Goal: Task Accomplishment & Management: Manage account settings

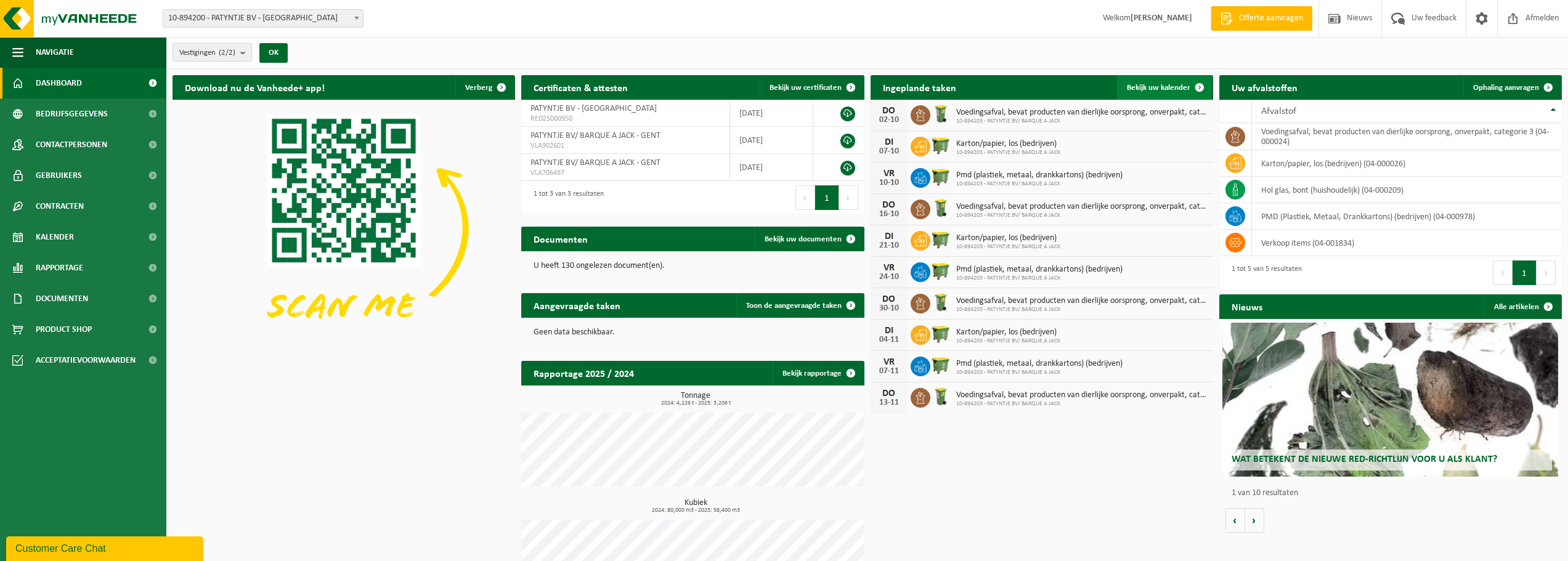
click at [1150, 89] on span "Bekijk uw kalender" at bounding box center [1158, 88] width 64 height 8
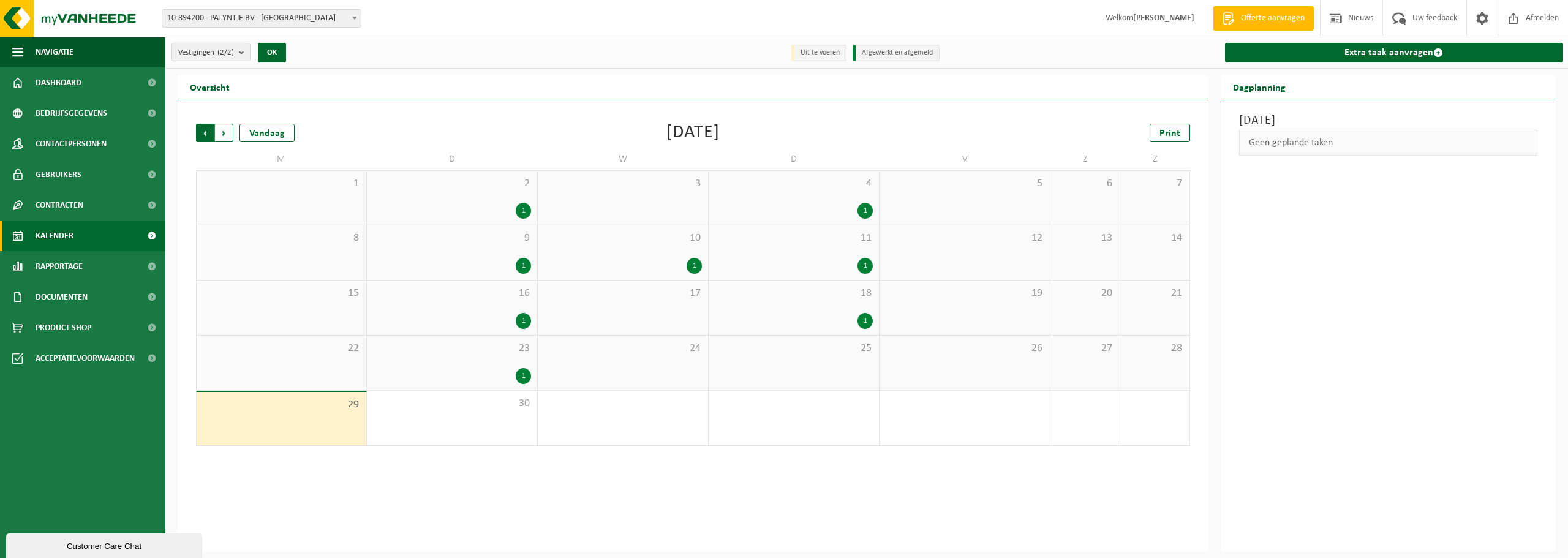
click at [230, 135] on span "Volgende" at bounding box center [224, 133] width 19 height 19
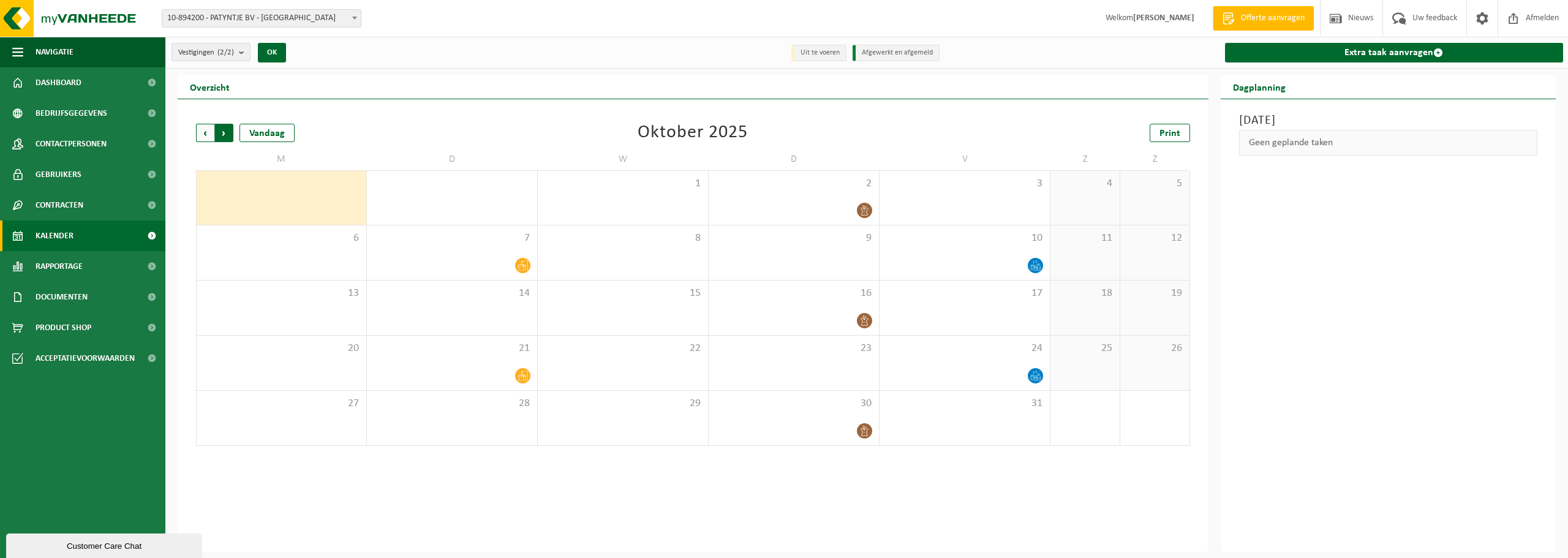
click at [200, 129] on span "Vorige" at bounding box center [205, 133] width 19 height 19
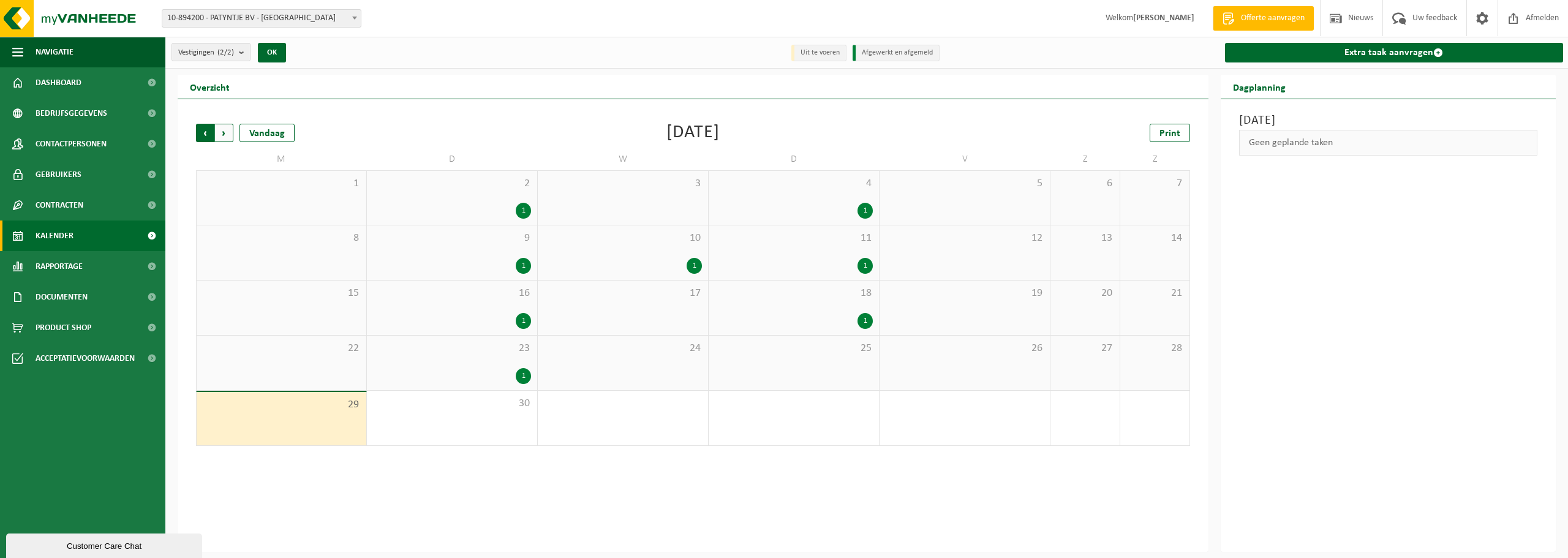
click at [220, 132] on span "Volgende" at bounding box center [224, 133] width 19 height 19
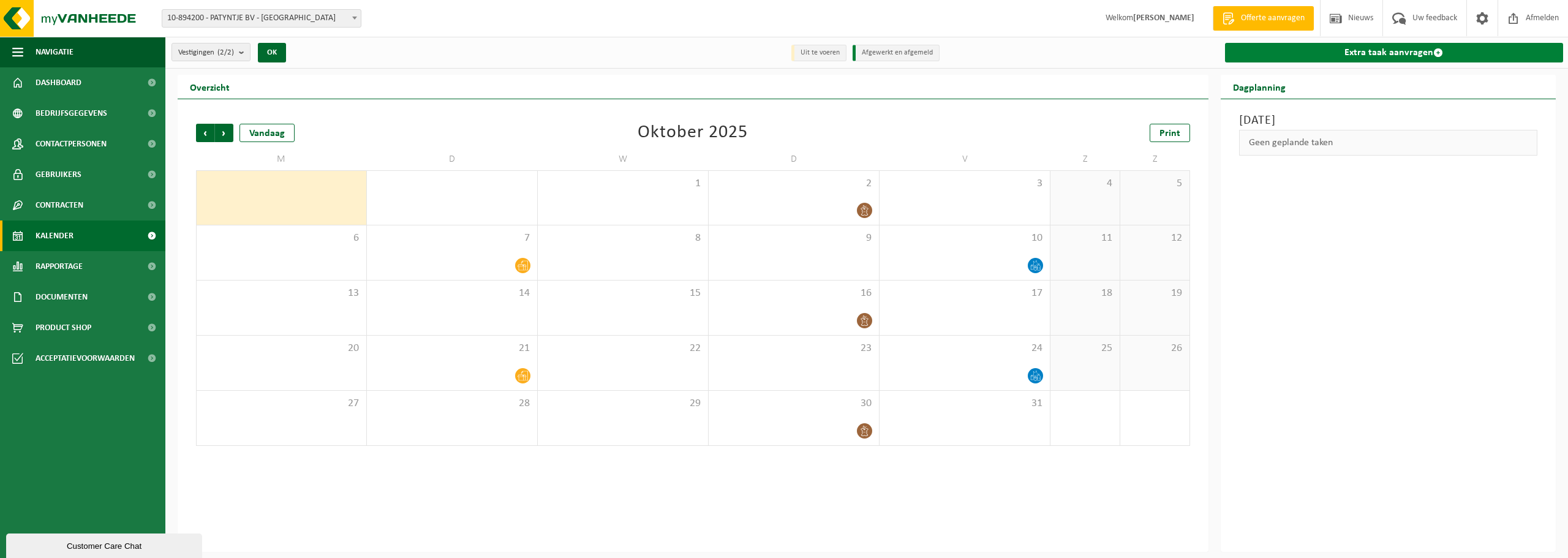
click at [1414, 56] on link "Extra taak aanvragen" at bounding box center [1395, 52] width 339 height 19
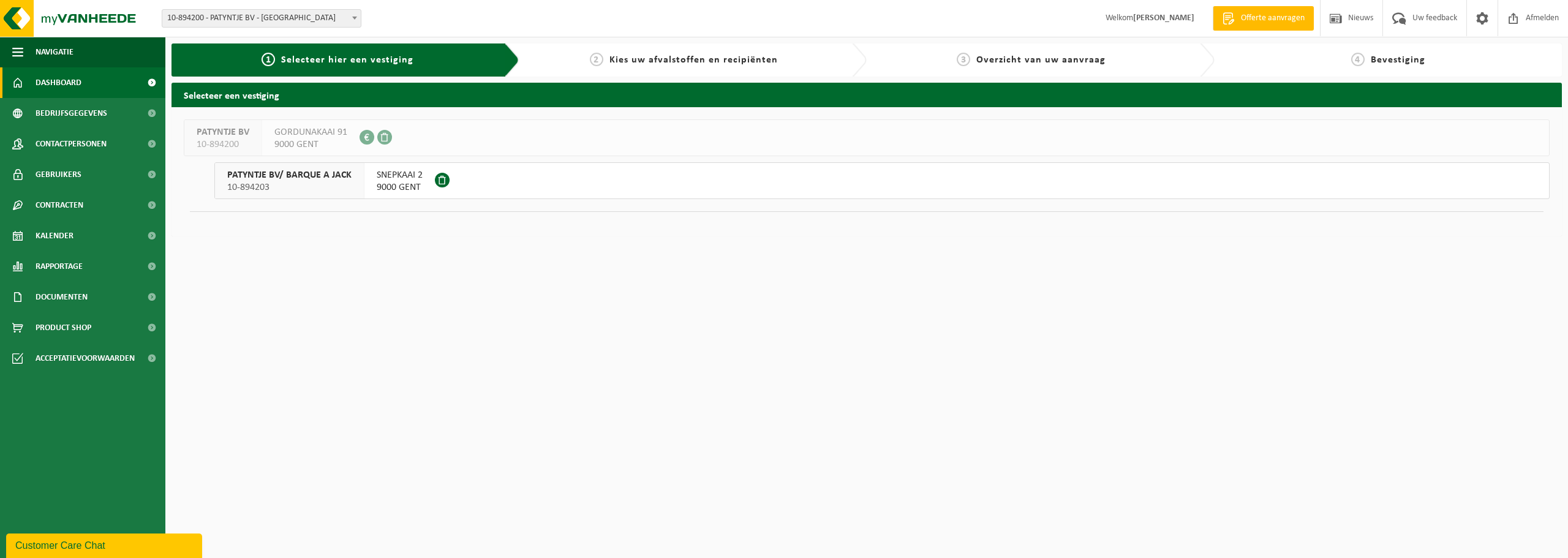
click at [61, 83] on span "Dashboard" at bounding box center [58, 83] width 46 height 31
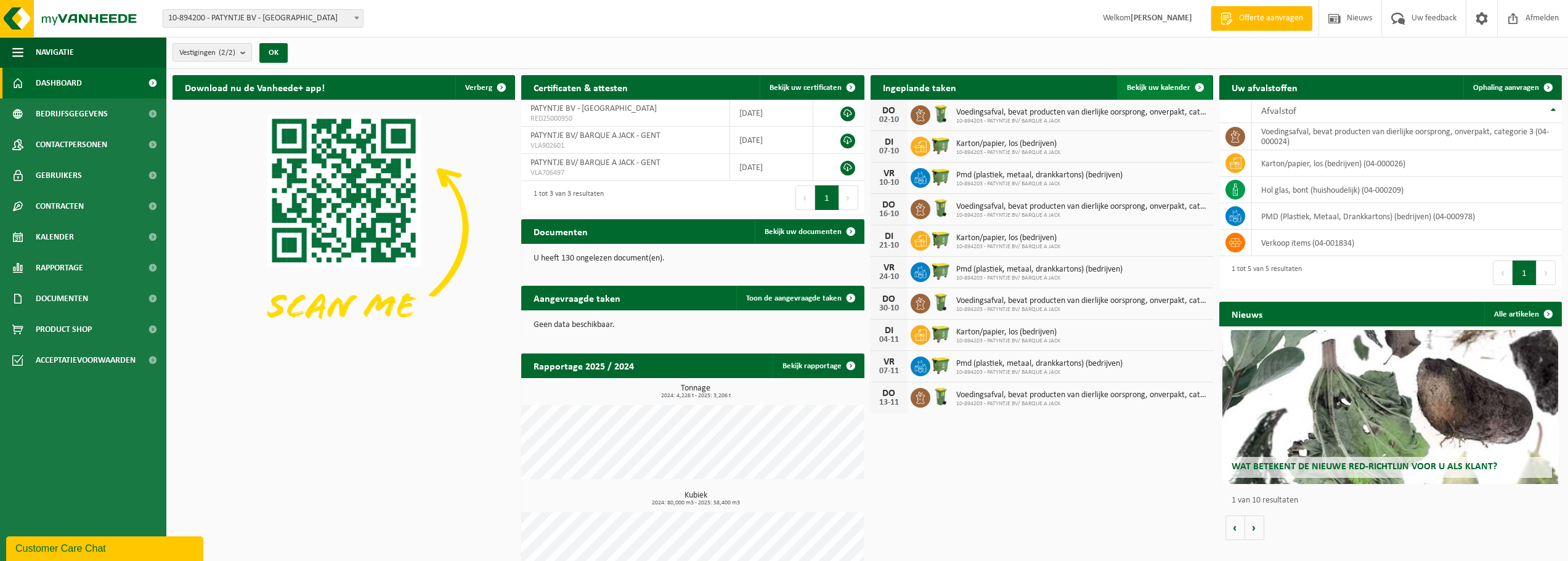
click at [1159, 87] on span "Bekijk uw kalender" at bounding box center [1158, 88] width 64 height 8
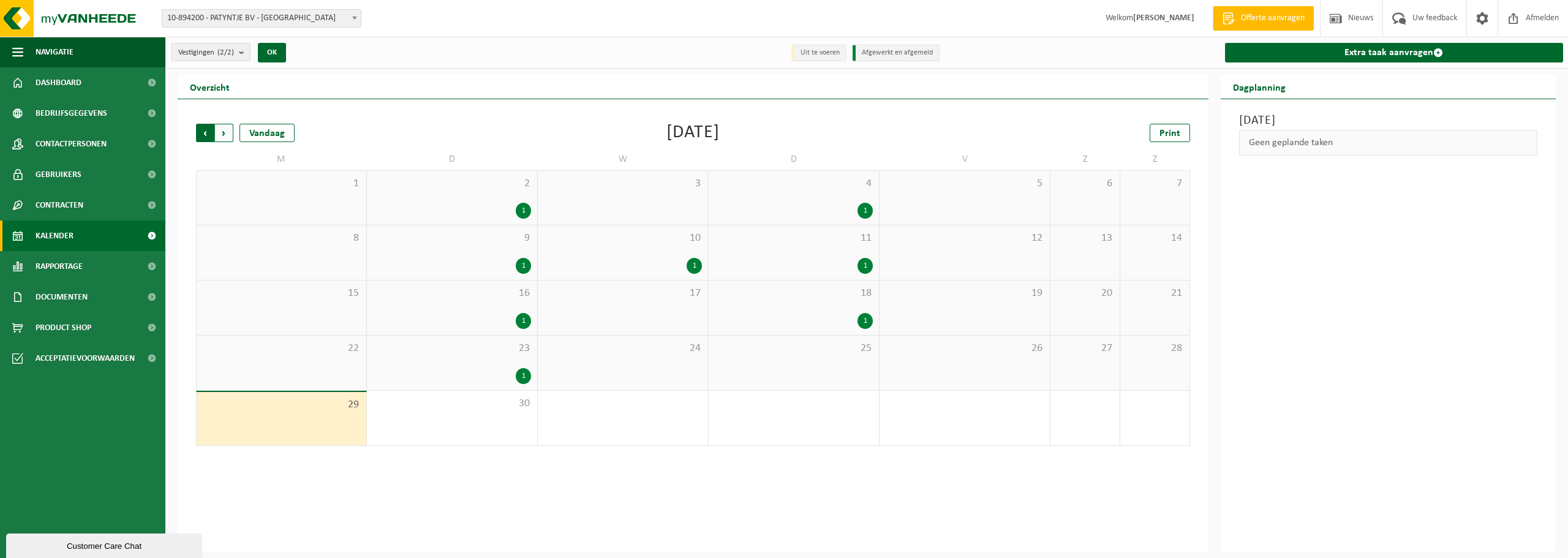
click at [224, 136] on span "Volgende" at bounding box center [224, 133] width 19 height 19
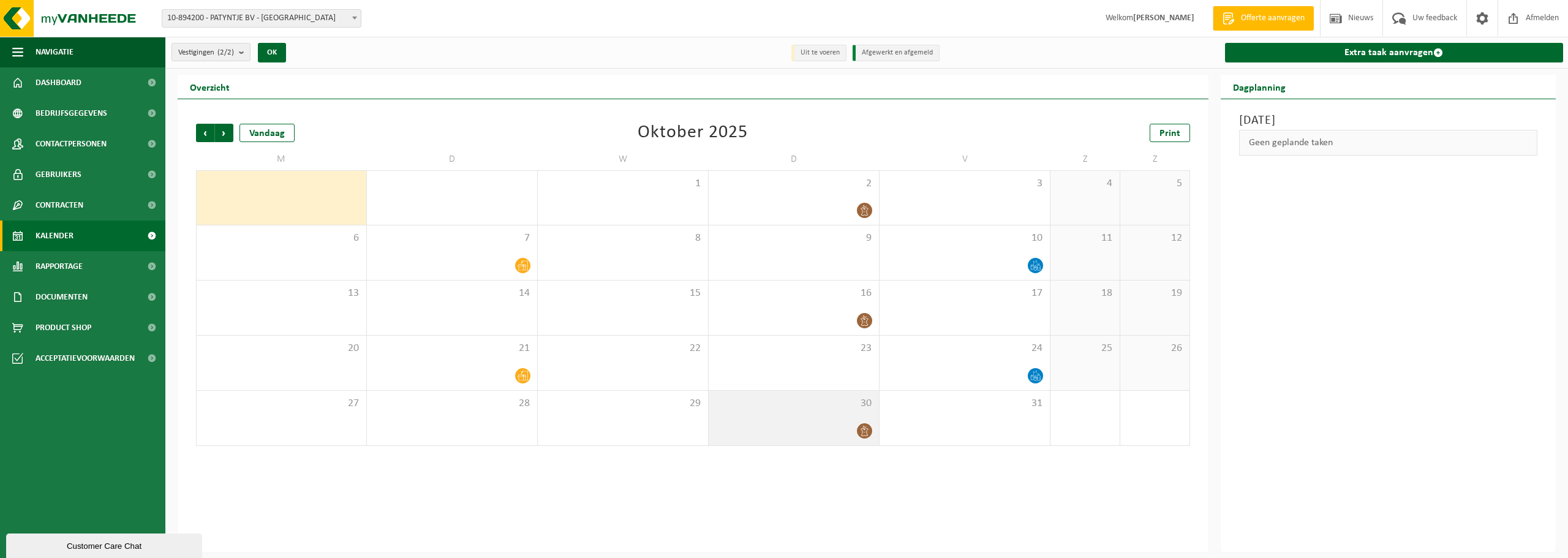
click at [859, 430] on icon at bounding box center [864, 430] width 10 height 10
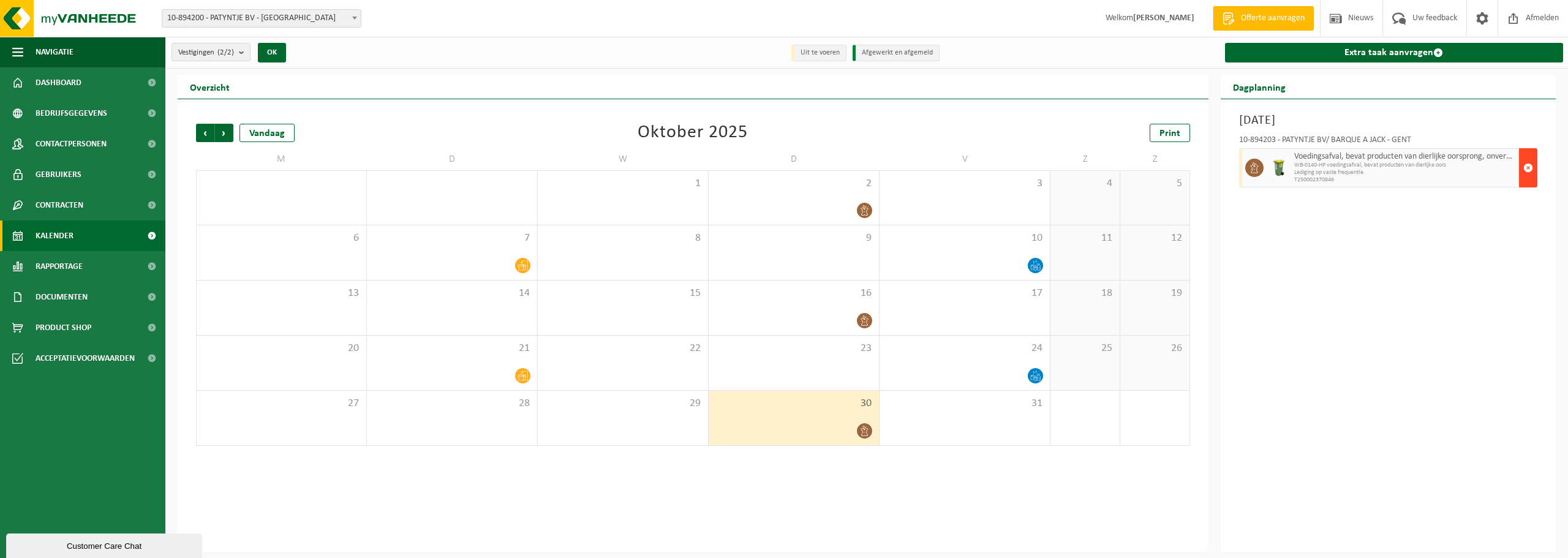
click at [1526, 166] on span "button" at bounding box center [1528, 168] width 10 height 25
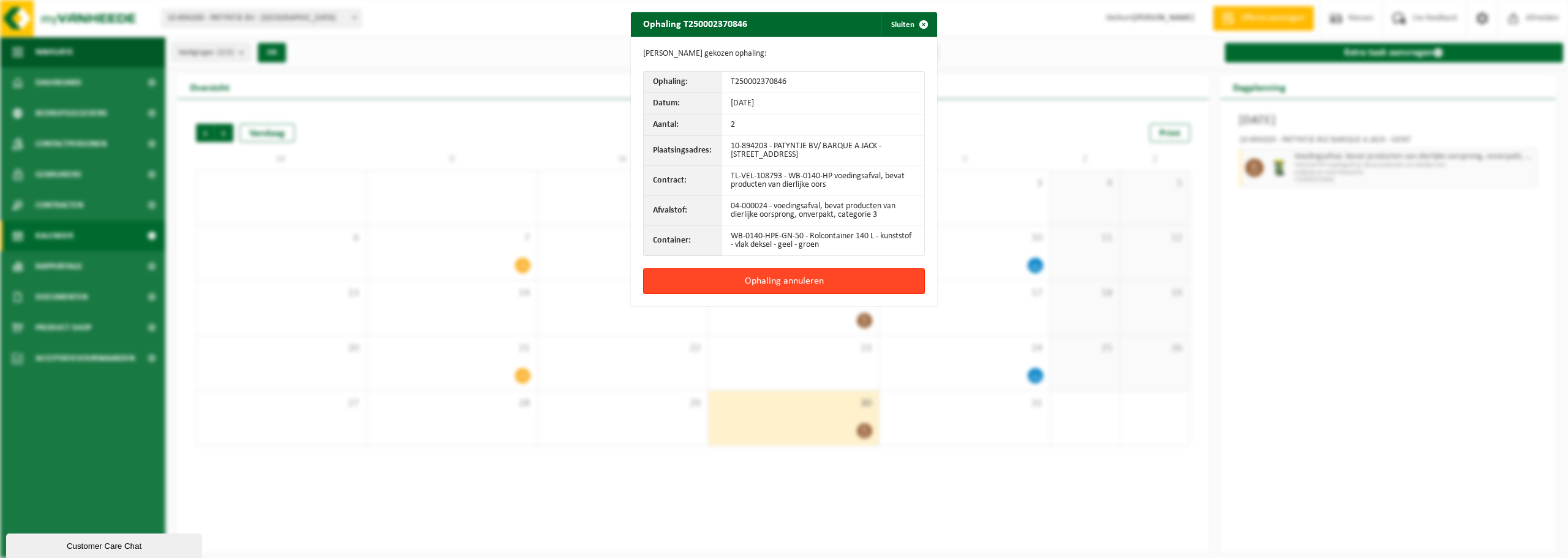
click at [797, 281] on button "Ophaling annuleren" at bounding box center [784, 281] width 282 height 26
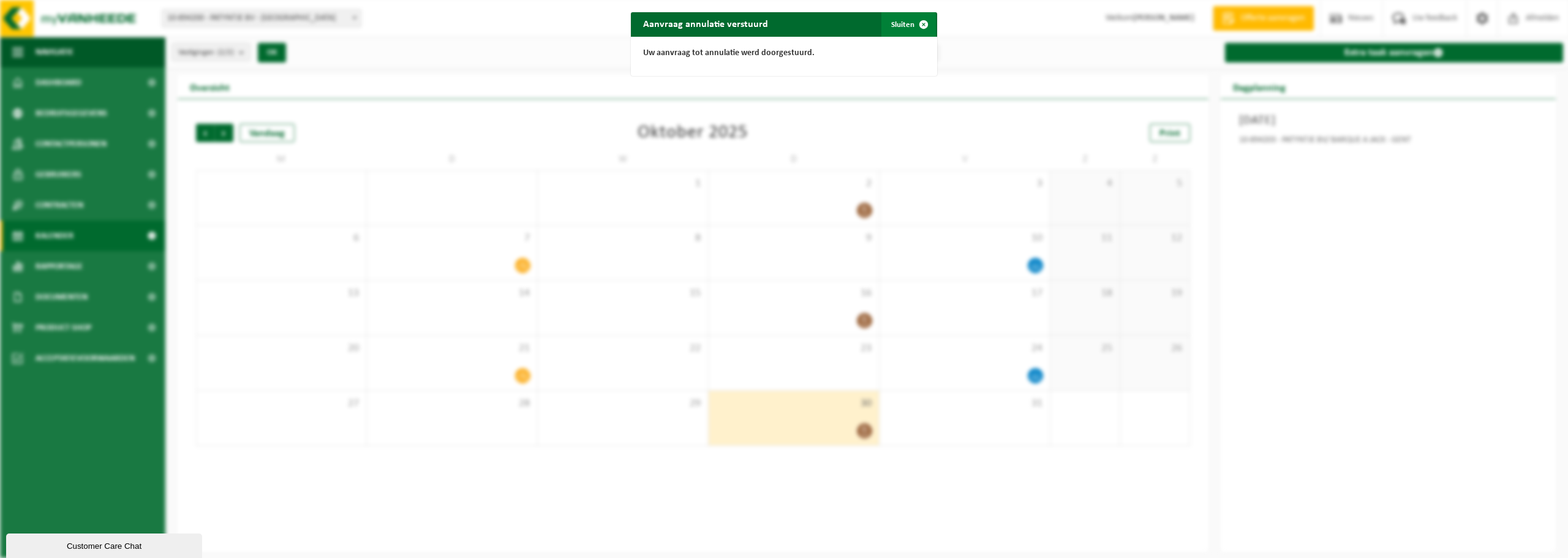
click at [921, 22] on span "button" at bounding box center [924, 25] width 25 height 25
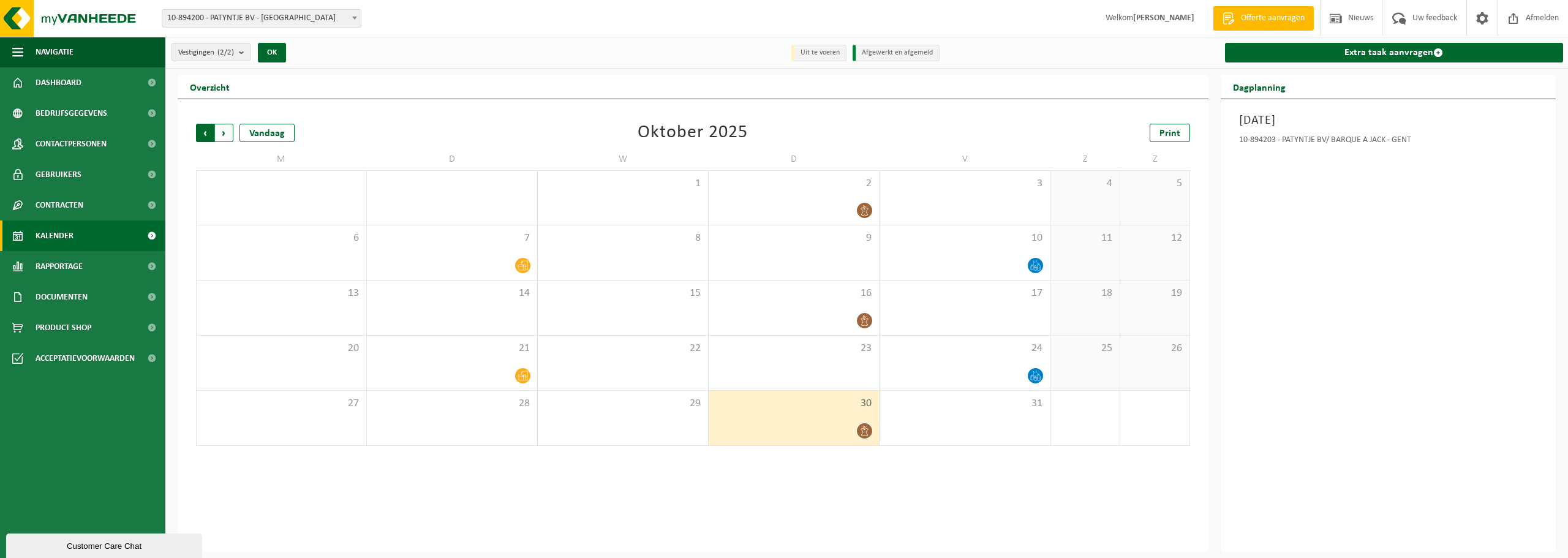
click at [224, 134] on span "Volgende" at bounding box center [224, 133] width 19 height 19
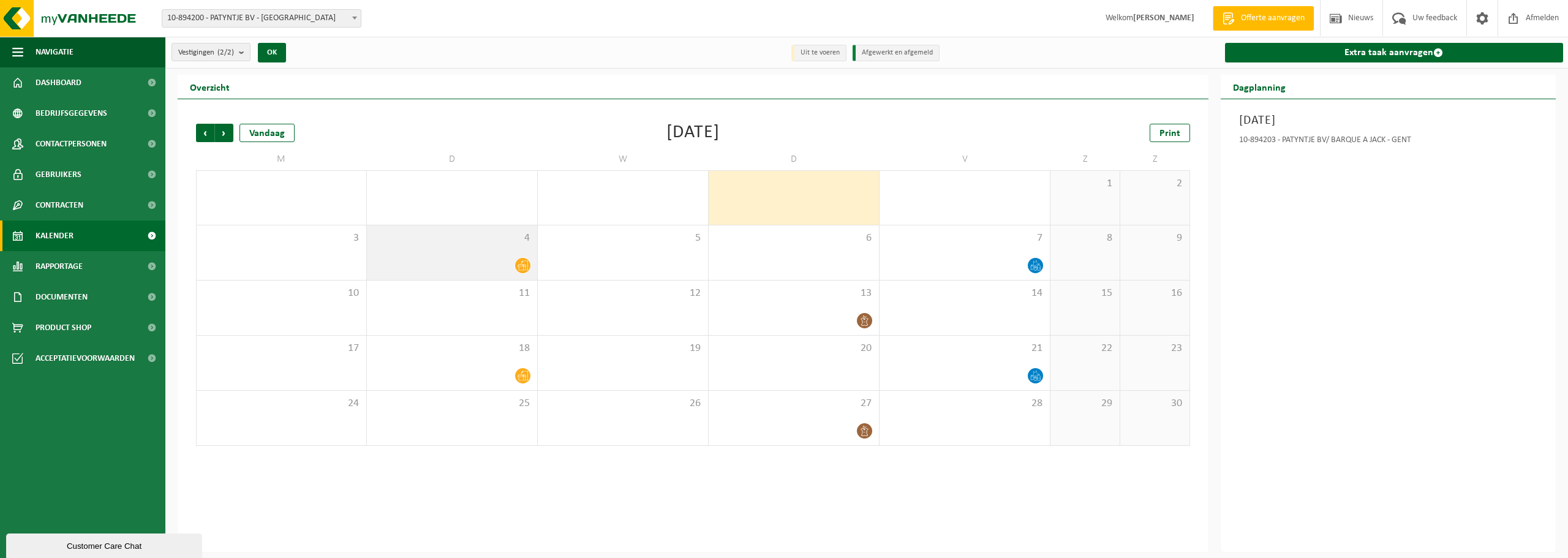
click at [521, 265] on icon at bounding box center [522, 265] width 10 height 10
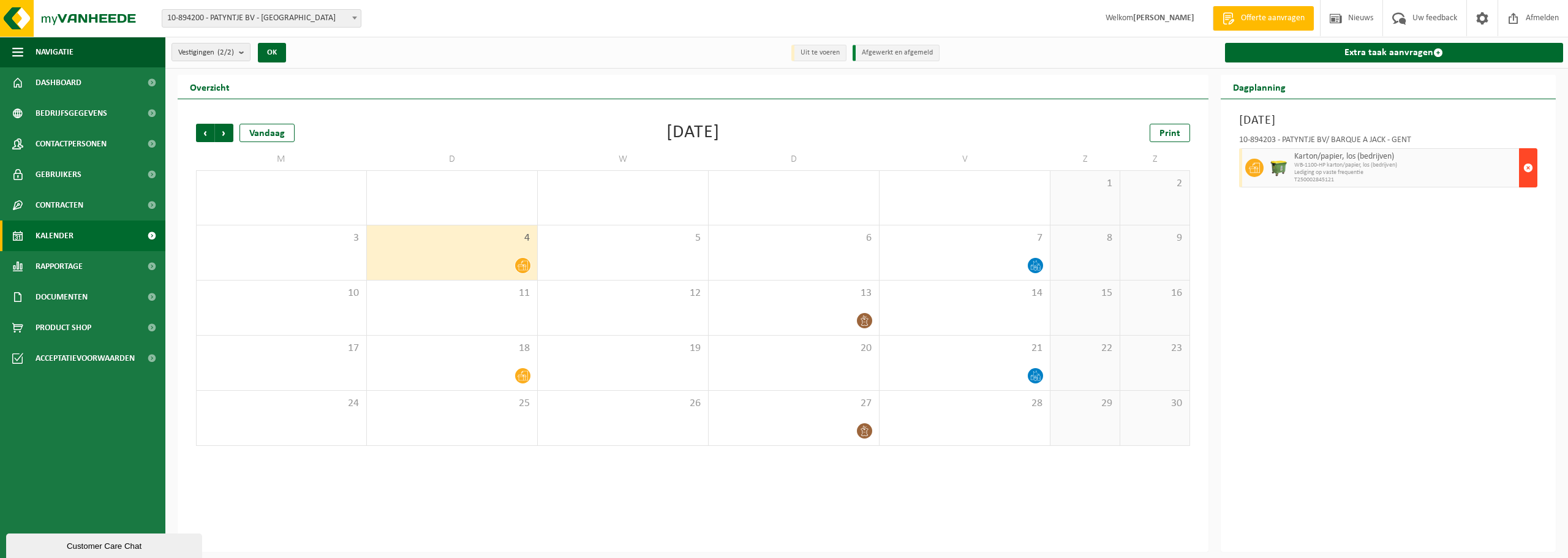
click at [1528, 168] on span "button" at bounding box center [1528, 168] width 10 height 25
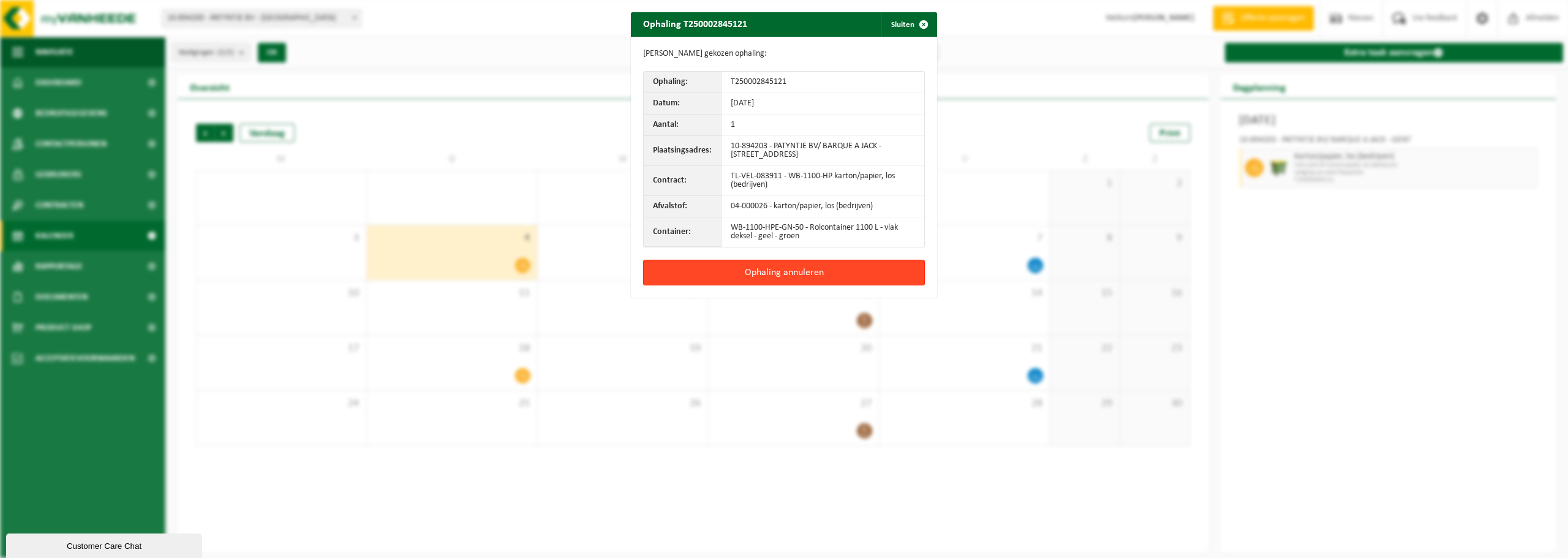
click at [772, 272] on button "Ophaling annuleren" at bounding box center [784, 272] width 282 height 26
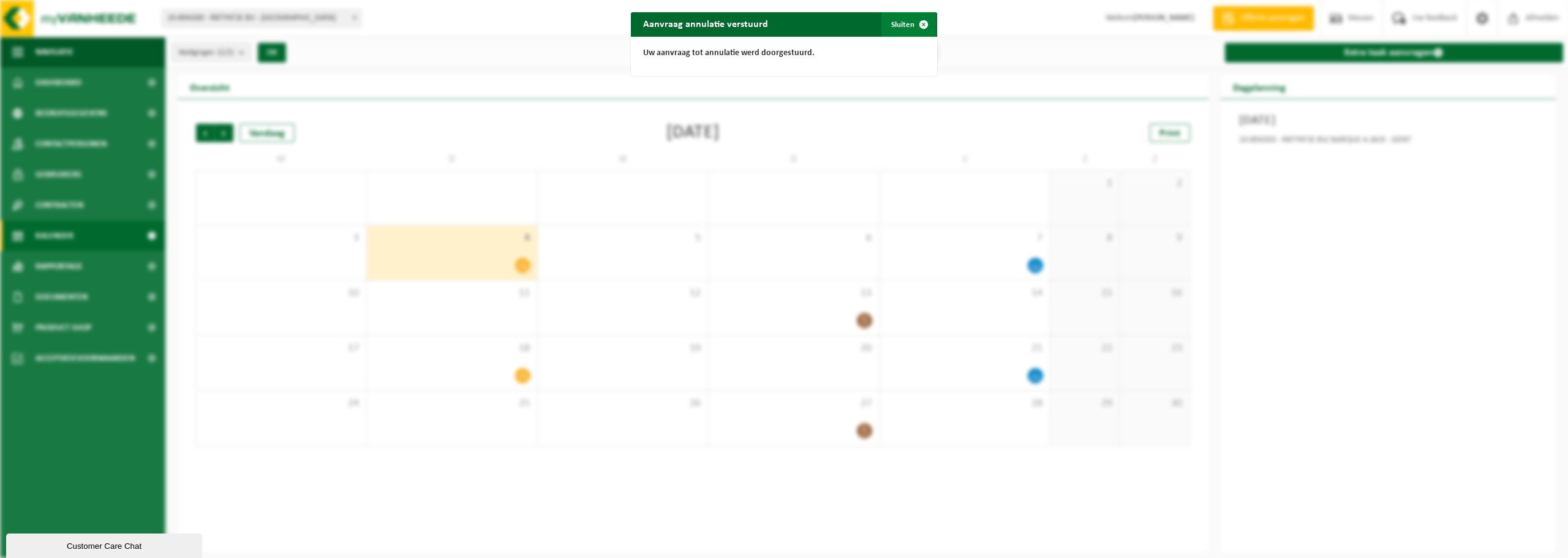
click at [918, 25] on span "button" at bounding box center [924, 25] width 25 height 25
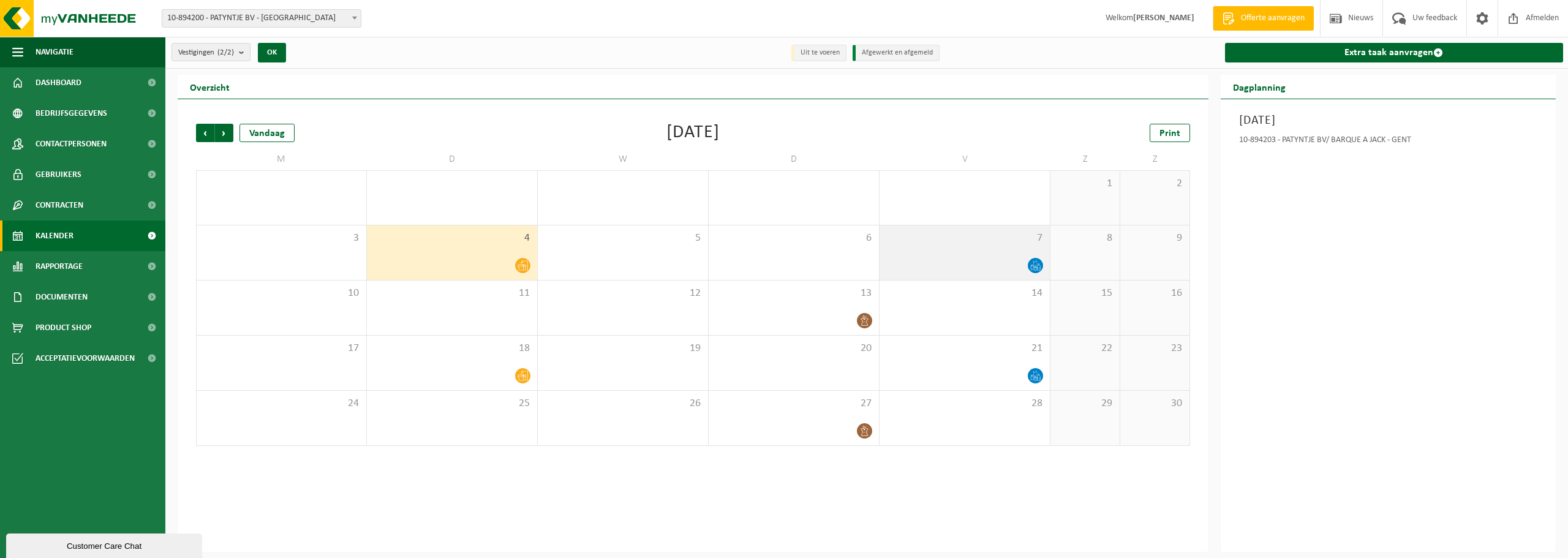
click at [1036, 260] on icon at bounding box center [1035, 265] width 10 height 10
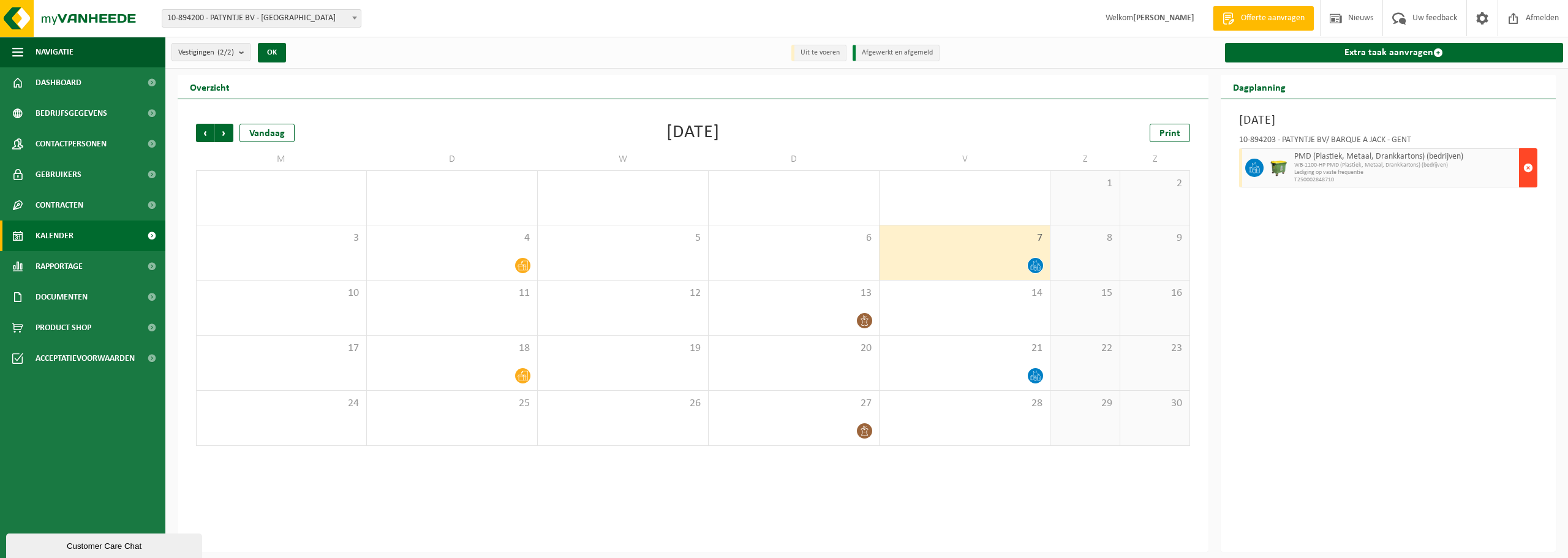
click at [1528, 167] on span "button" at bounding box center [1528, 168] width 10 height 25
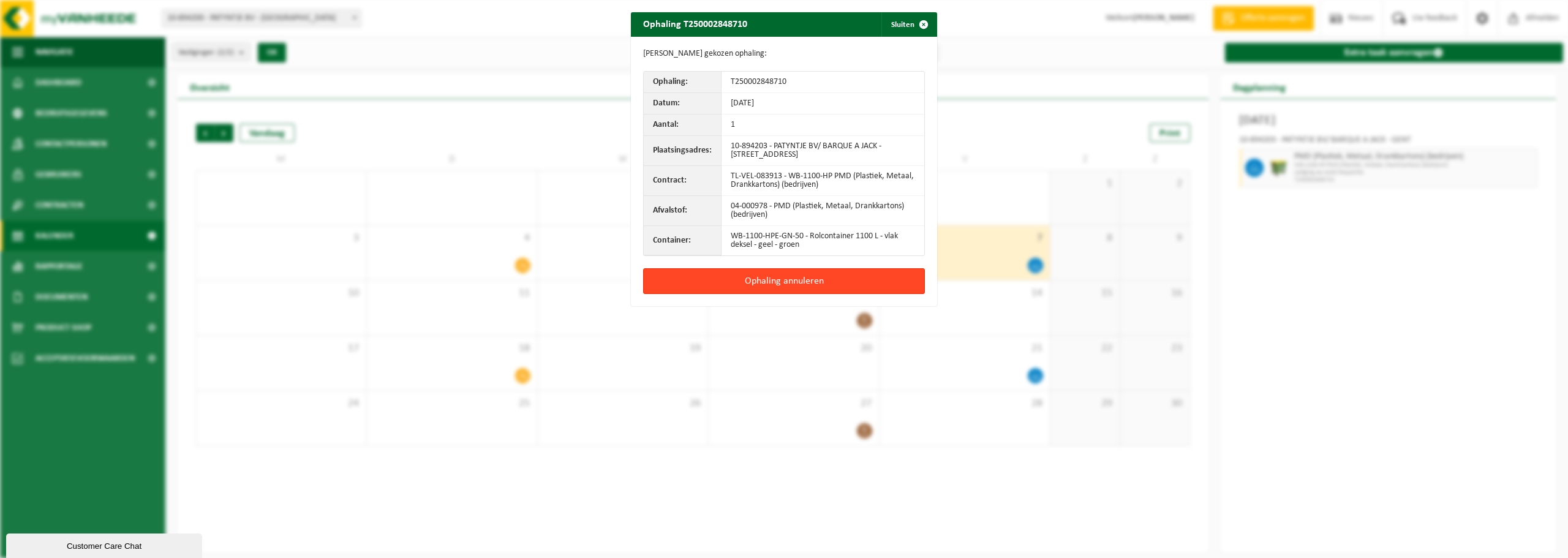
click at [793, 280] on button "Ophaling annuleren" at bounding box center [784, 281] width 282 height 26
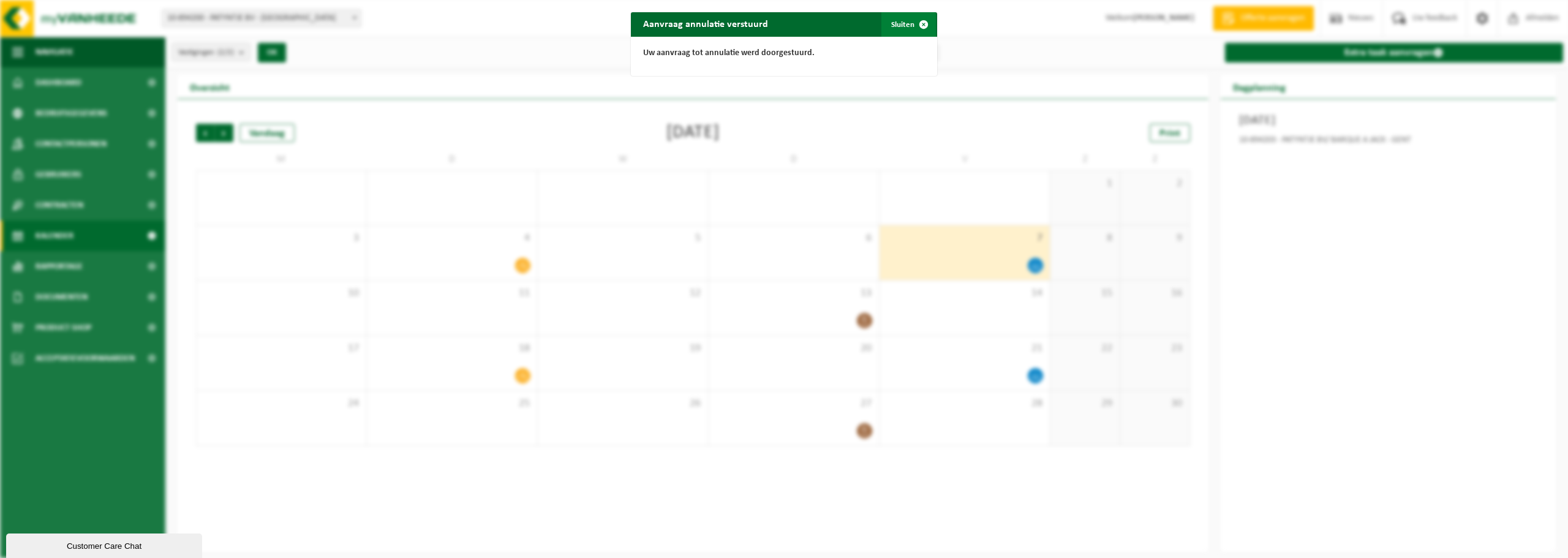
click at [918, 22] on span "button" at bounding box center [924, 25] width 25 height 25
